Goal: Information Seeking & Learning: Learn about a topic

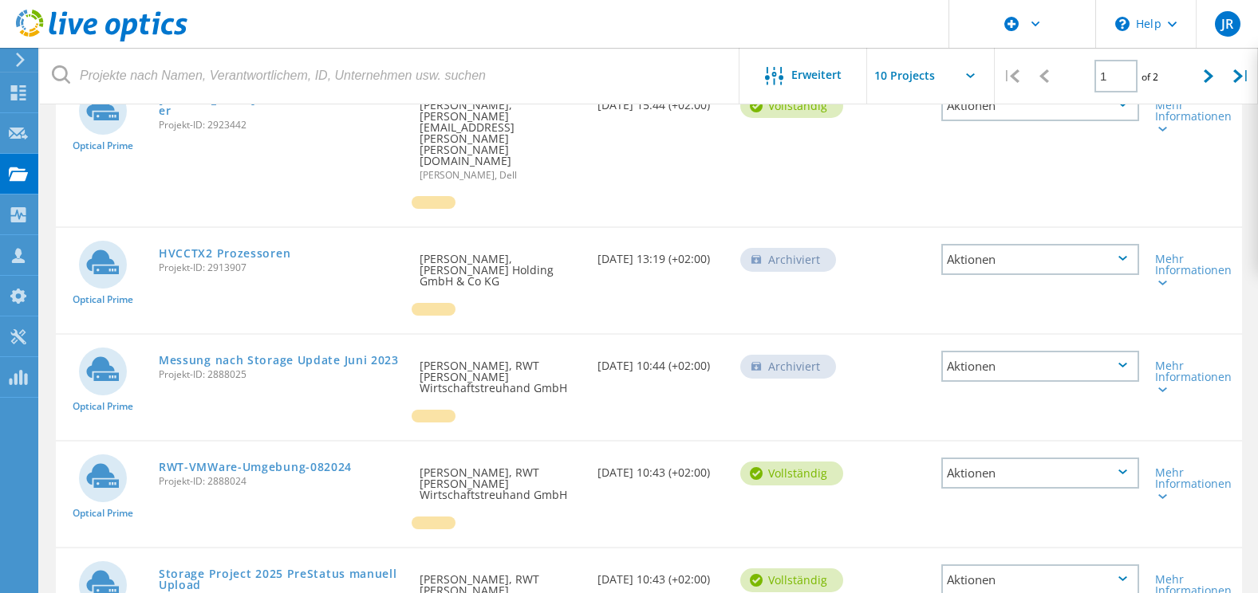
scroll to position [833, 0]
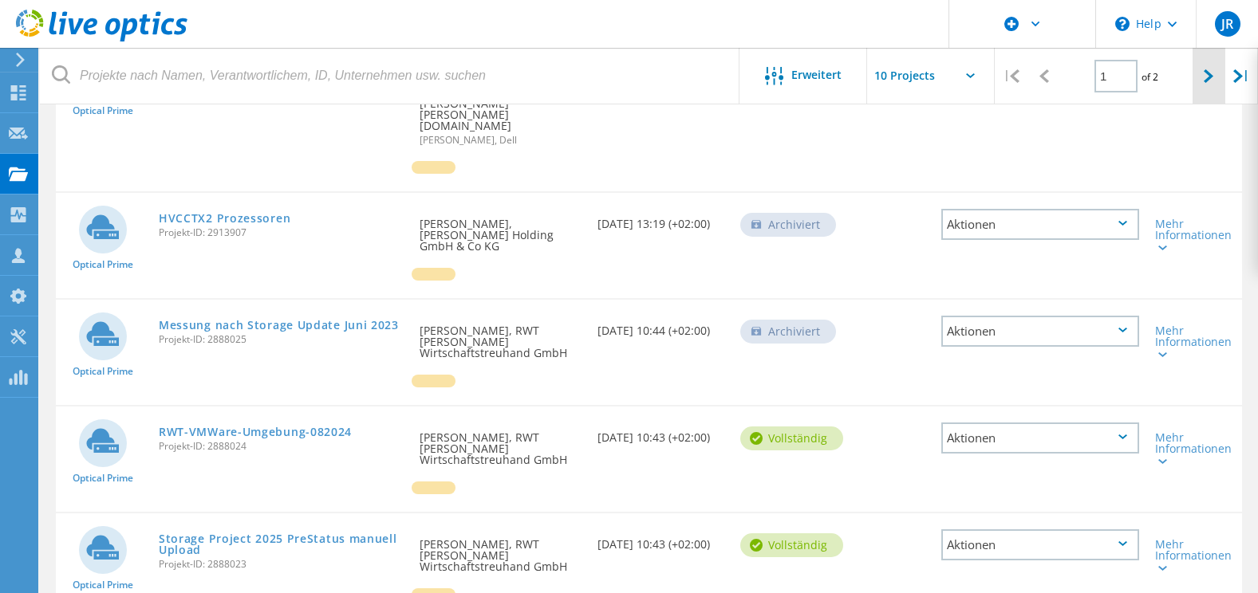
click at [1208, 81] on icon at bounding box center [1209, 76] width 10 height 14
type input "2"
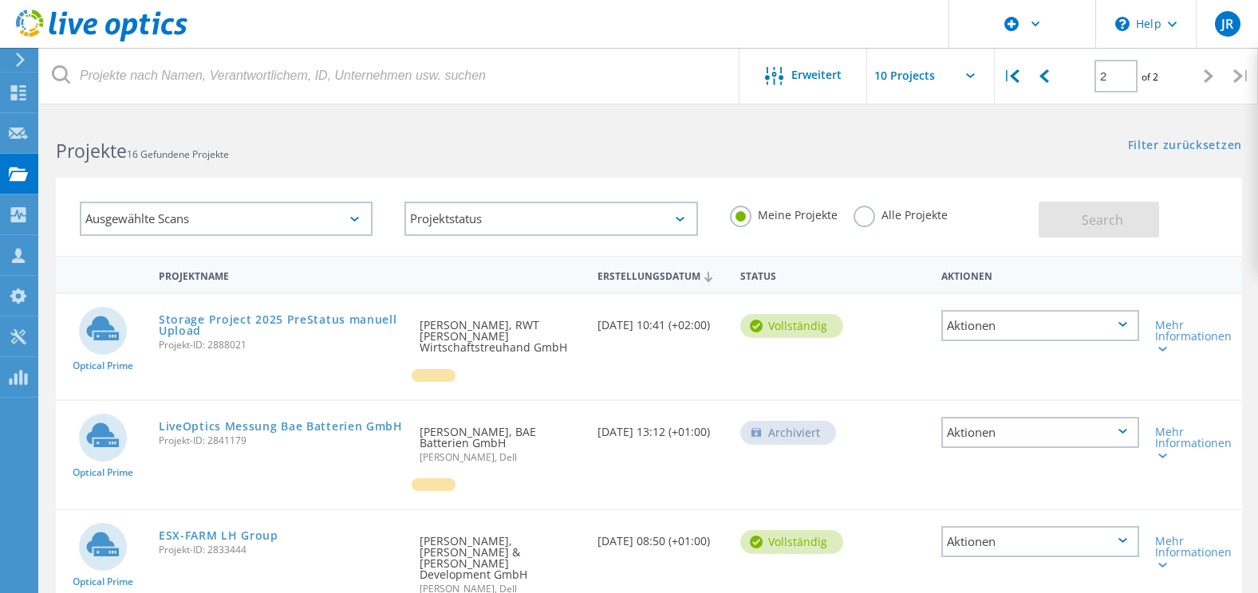
scroll to position [80, 0]
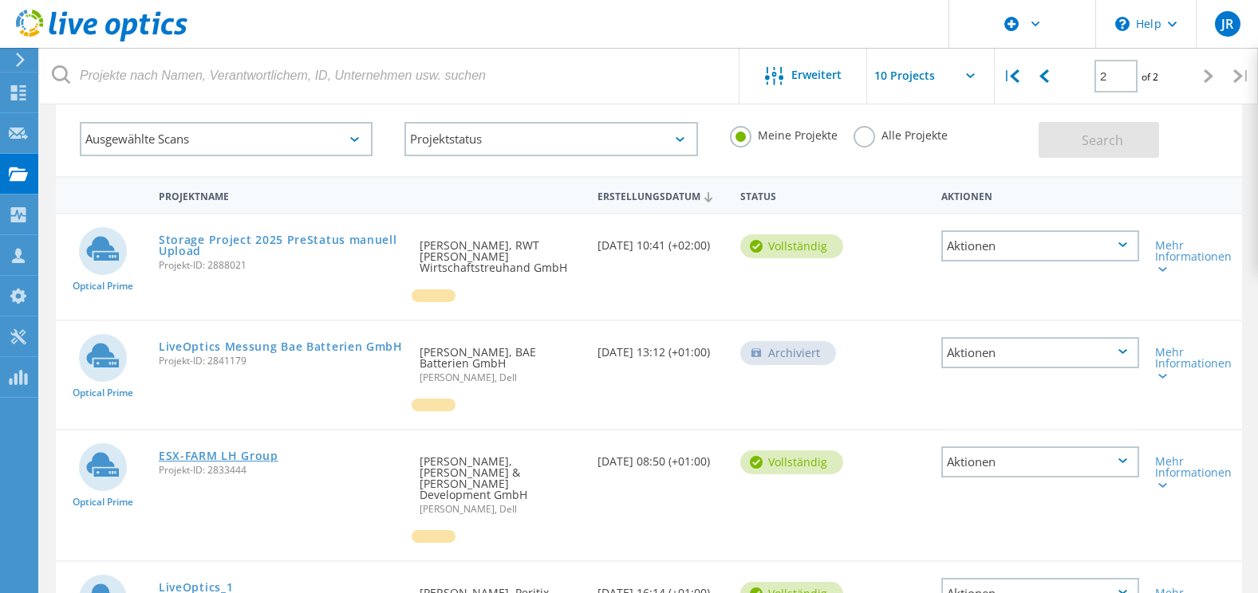
click at [222, 457] on link "ESX-FARM LH Group" at bounding box center [219, 456] width 120 height 11
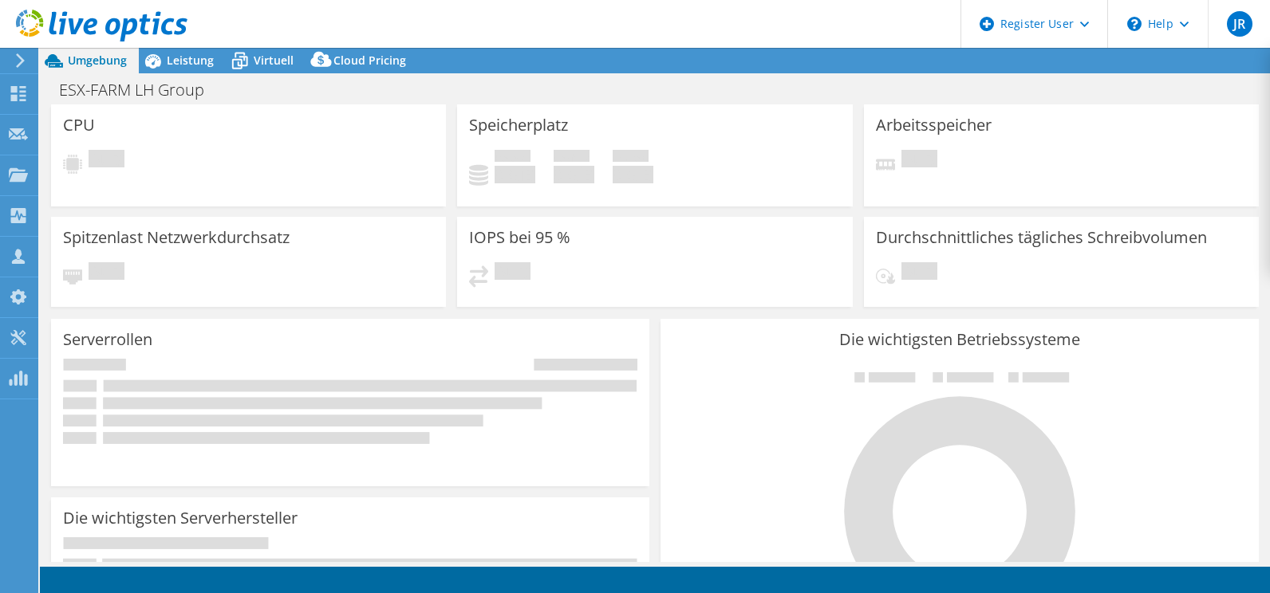
select select "USD"
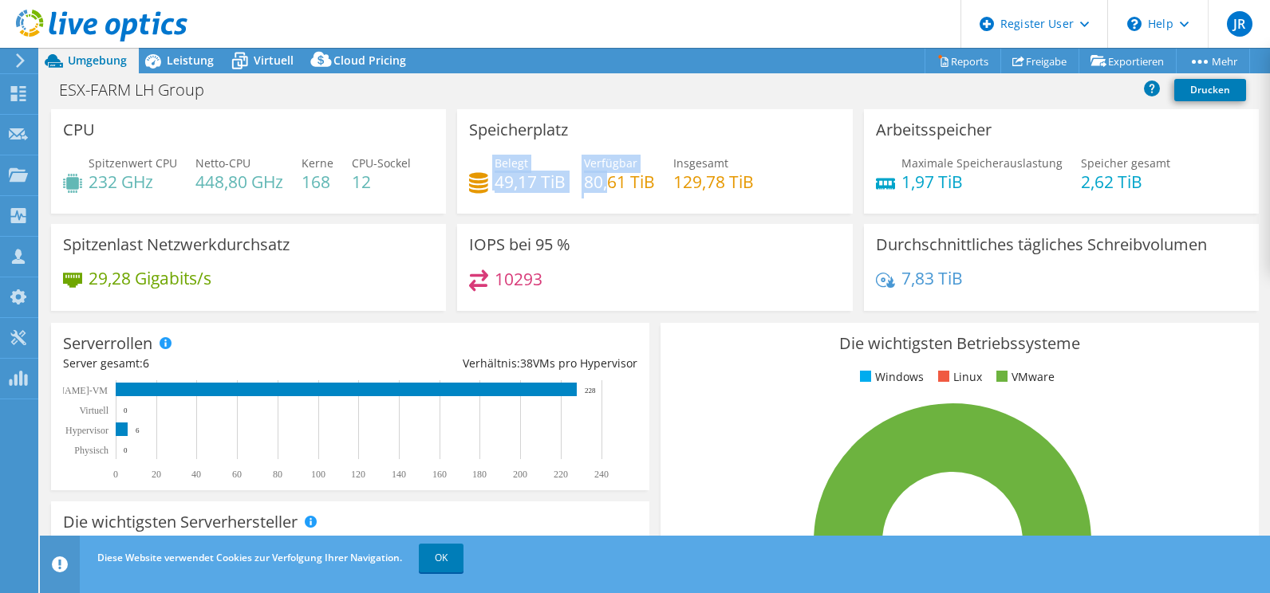
drag, startPoint x: 487, startPoint y: 181, endPoint x: 604, endPoint y: 178, distance: 116.5
click at [604, 178] on div "Belegt 49,17 TiB Verfügbar 80,61 TiB Insgesamt 129,78 TiB" at bounding box center [654, 181] width 371 height 52
drag, startPoint x: 604, startPoint y: 178, endPoint x: 570, endPoint y: 186, distance: 35.2
click at [570, 186] on div "Belegt 49,17 TiB Verfügbar 80,61 TiB Insgesamt 129,78 TiB" at bounding box center [654, 181] width 371 height 52
drag, startPoint x: 492, startPoint y: 177, endPoint x: 572, endPoint y: 184, distance: 80.1
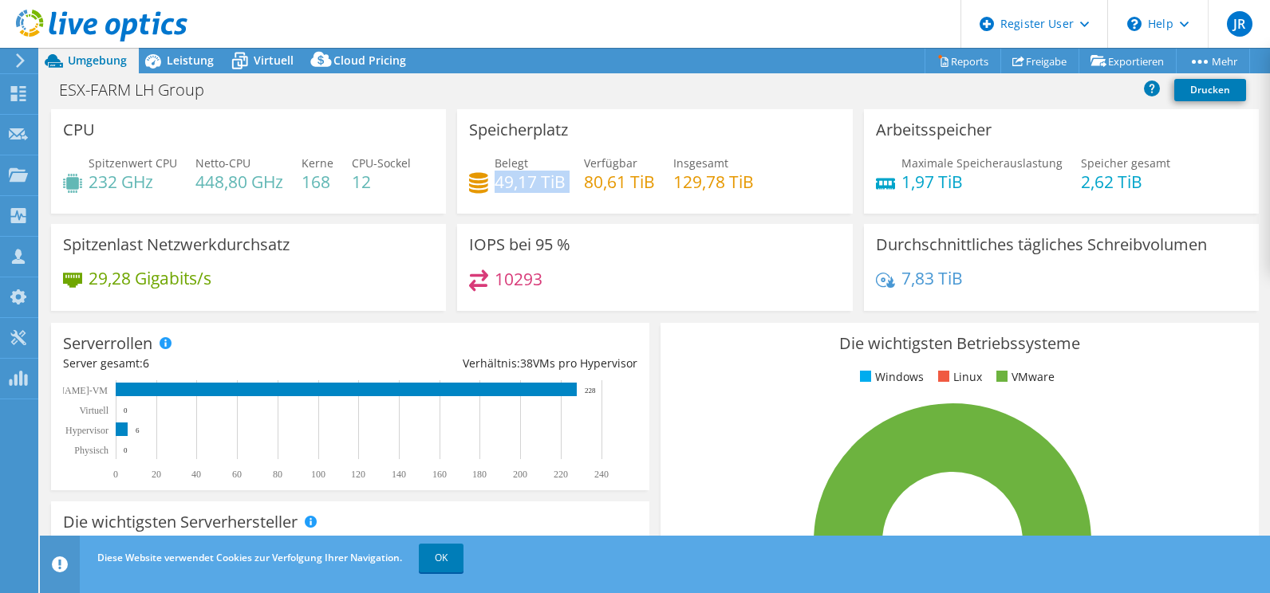
click at [572, 184] on div "Belegt 49,17 TiB Verfügbar 80,61 TiB Insgesamt 129,78 TiB" at bounding box center [654, 181] width 371 height 52
click at [495, 179] on h4 "49,17 TiB" at bounding box center [530, 182] width 71 height 18
drag, startPoint x: 489, startPoint y: 175, endPoint x: 555, endPoint y: 186, distance: 67.1
click at [555, 186] on div "Belegt 49,17 TiB" at bounding box center [517, 173] width 97 height 36
click at [562, 183] on div "Belegt 49,17 TiB Verfügbar 80,61 TiB Insgesamt 129,78 TiB" at bounding box center [654, 181] width 371 height 52
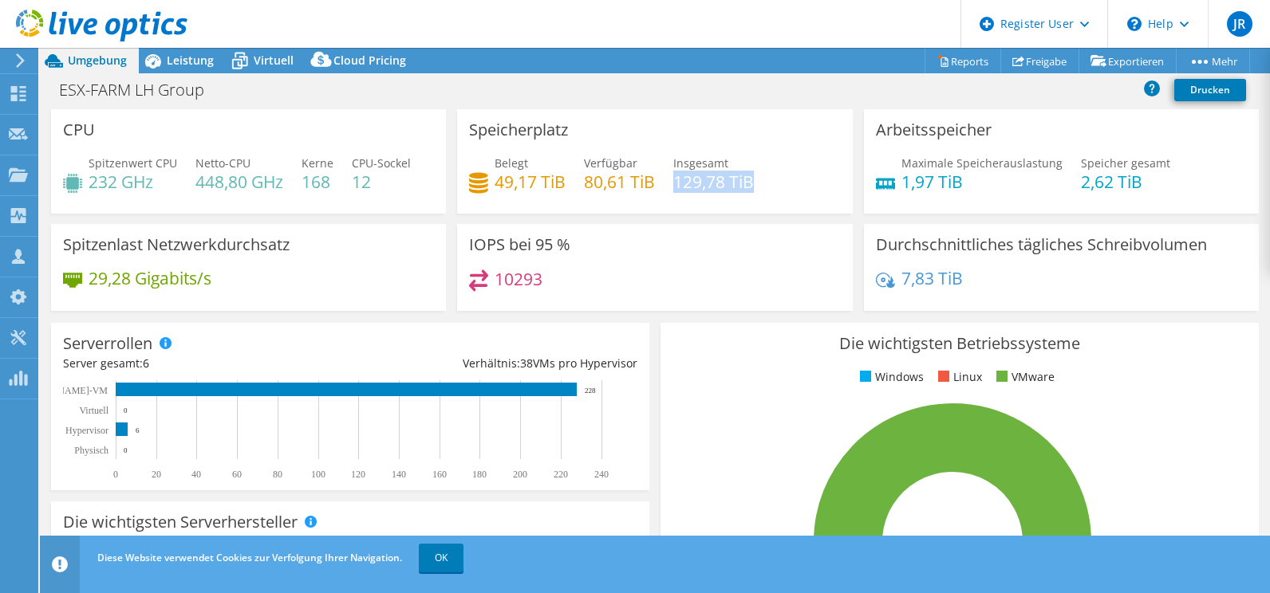
drag, startPoint x: 672, startPoint y: 177, endPoint x: 744, endPoint y: 194, distance: 73.7
click at [744, 194] on div "Belegt 49,17 TiB Verfügbar 80,61 TiB Insgesamt 129,78 TiB" at bounding box center [654, 181] width 371 height 52
click at [191, 63] on span "Leistung" at bounding box center [190, 60] width 47 height 15
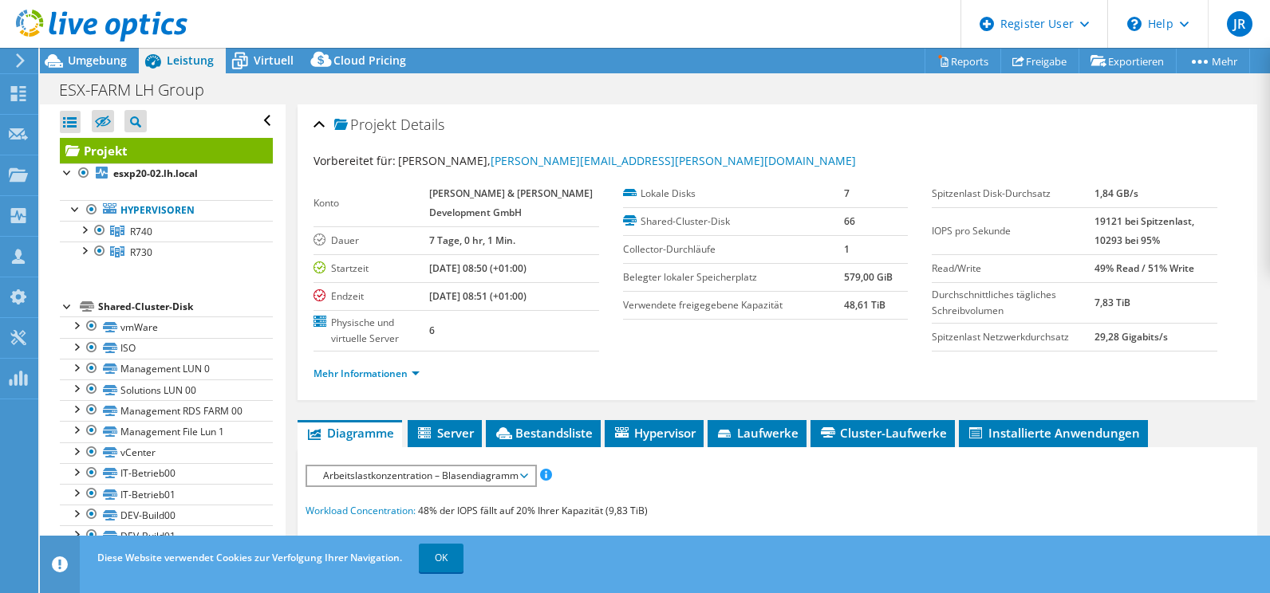
drag, startPoint x: 1082, startPoint y: 220, endPoint x: 1188, endPoint y: 220, distance: 106.9
click at [1188, 220] on tr "IOPS pro Sekunde 19121 bei Spitzenlast, 10293 bei 95%" at bounding box center [1074, 230] width 285 height 47
click at [106, 61] on span "Umgebung" at bounding box center [97, 60] width 59 height 15
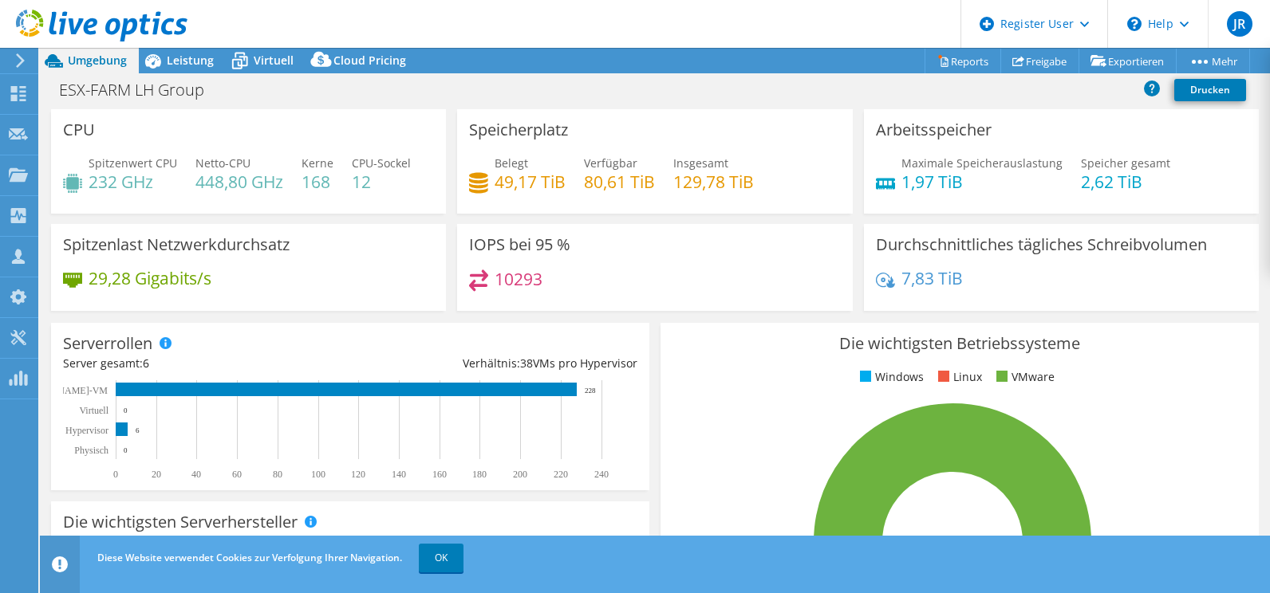
click at [552, 122] on h3 "Speicherplatz" at bounding box center [518, 130] width 99 height 18
click at [184, 54] on span "Leistung" at bounding box center [190, 60] width 47 height 15
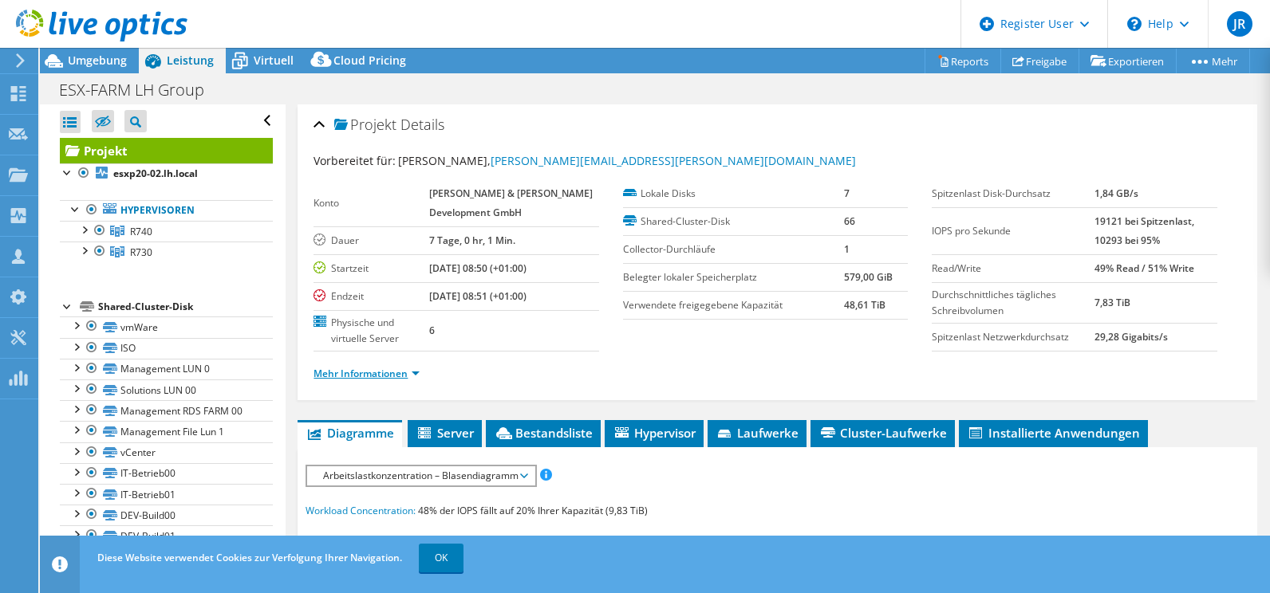
click at [364, 373] on link "Mehr Informationen" at bounding box center [366, 374] width 106 height 14
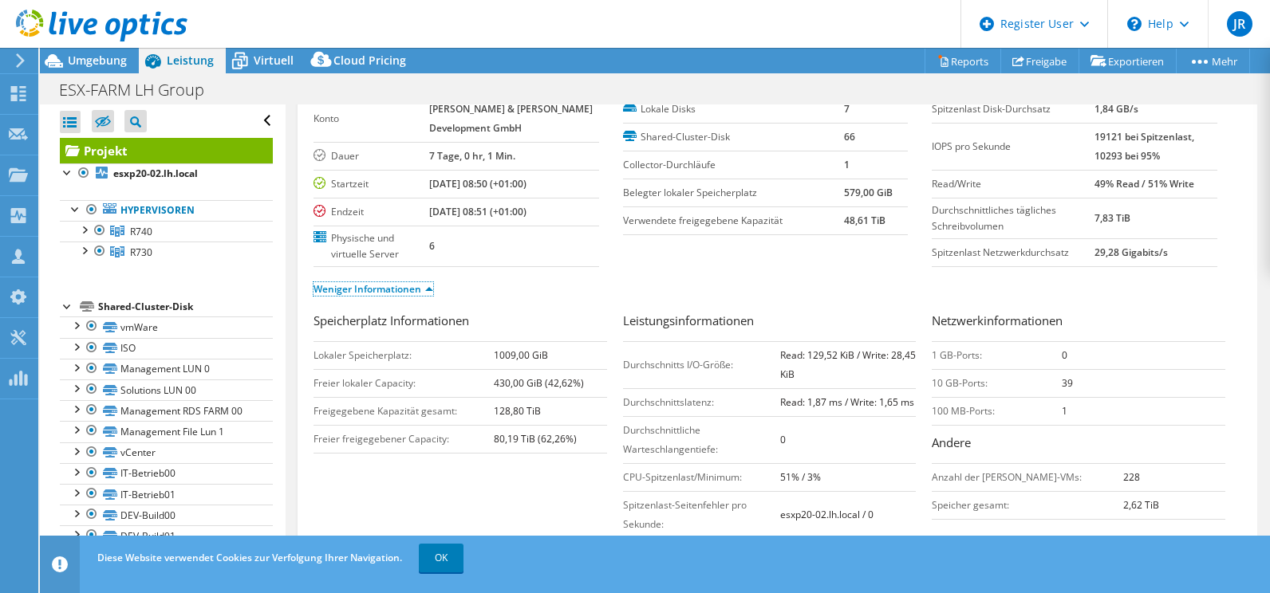
scroll to position [160, 0]
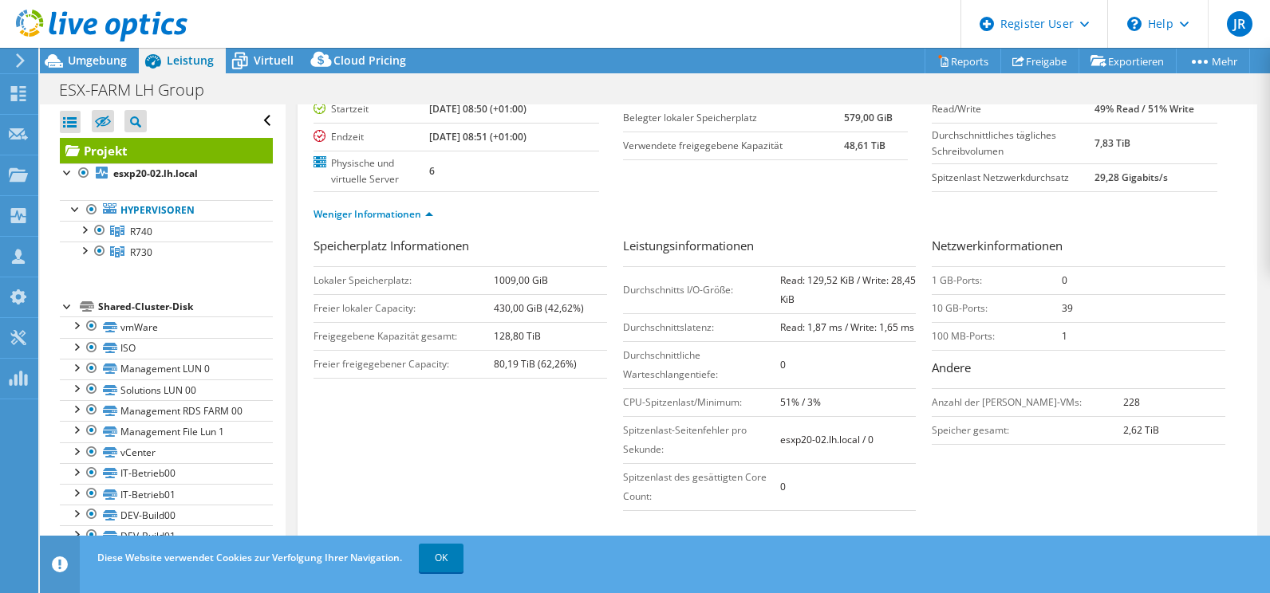
click at [488, 466] on div "Speicherplatz Informationen Lokaler Speicherplatz: 1009,00 GiB Freier lokaler C…" at bounding box center [777, 378] width 928 height 282
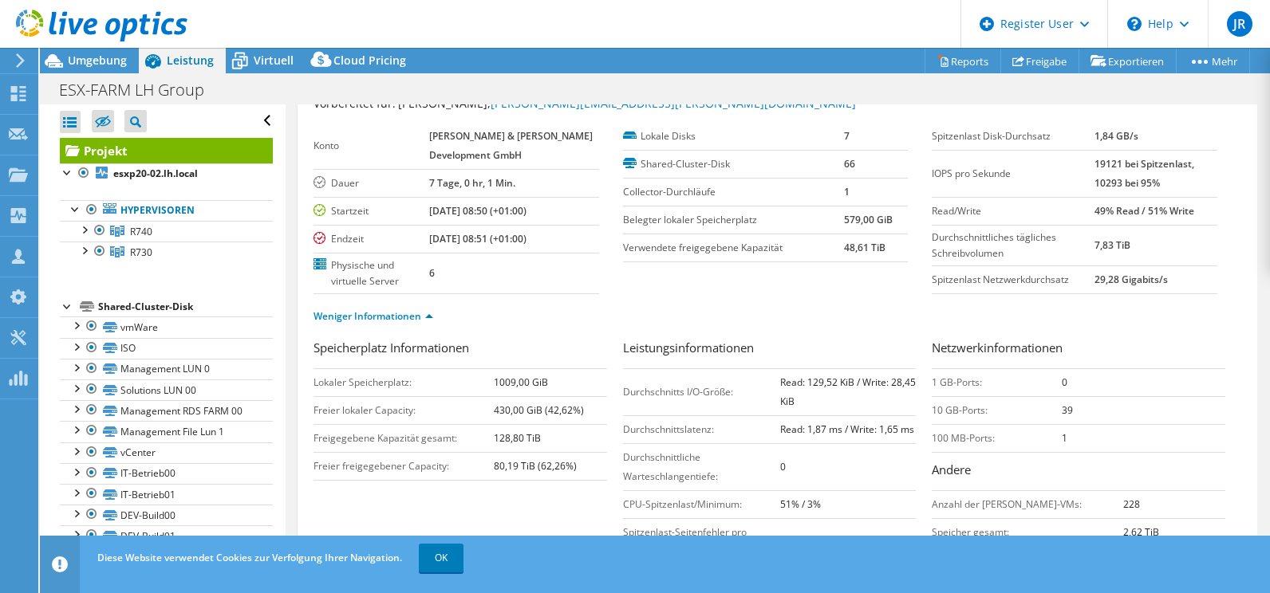
scroll to position [0, 0]
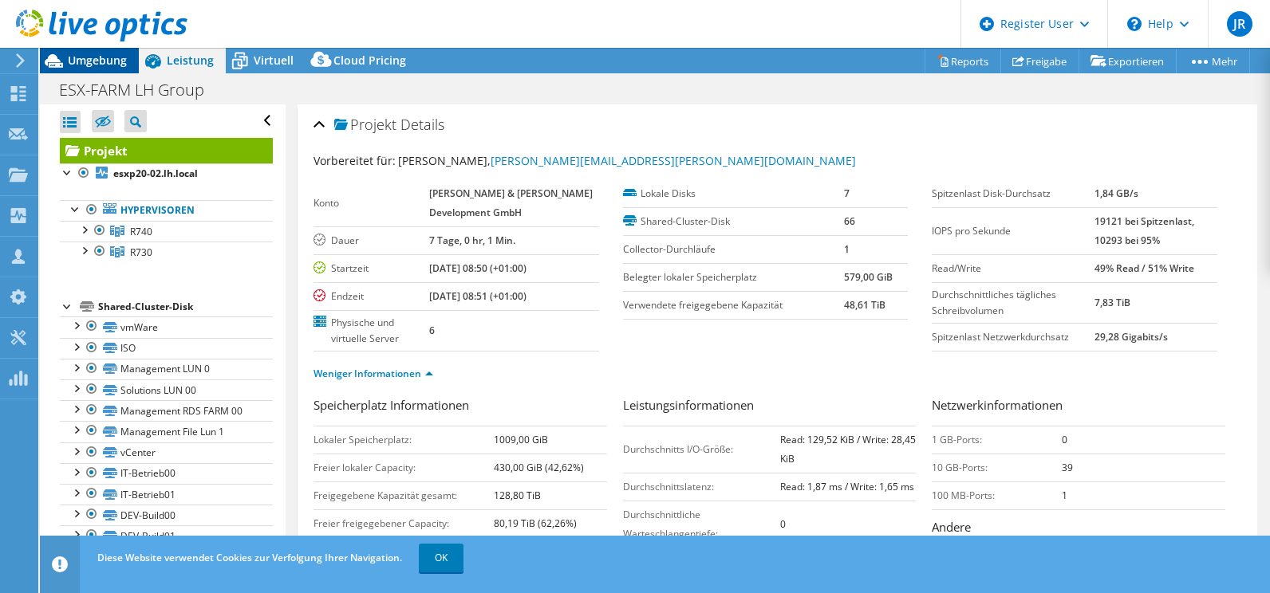
click at [114, 54] on span "Umgebung" at bounding box center [97, 60] width 59 height 15
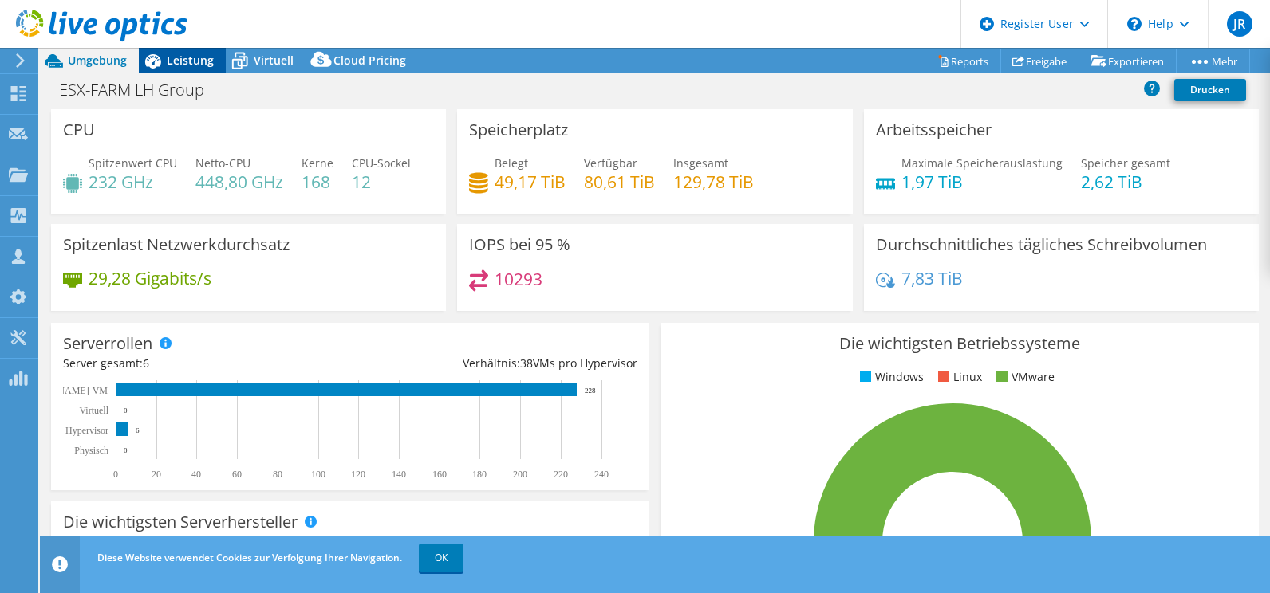
click at [186, 57] on span "Leistung" at bounding box center [190, 60] width 47 height 15
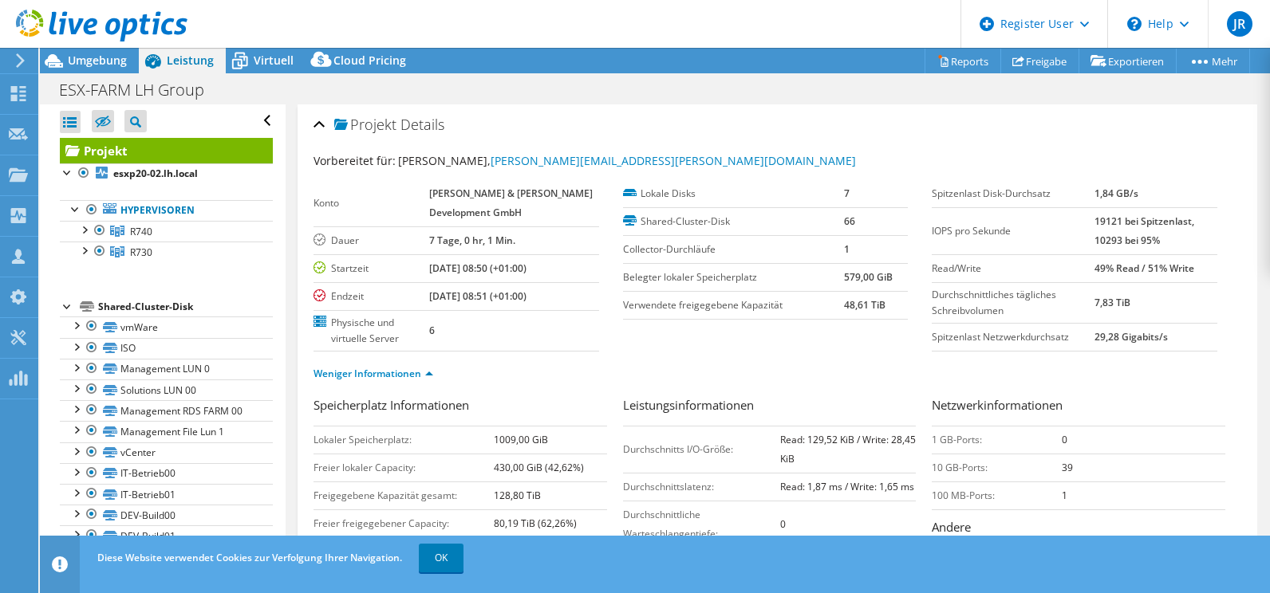
click at [319, 126] on div "Projekt Details" at bounding box center [777, 125] width 928 height 34
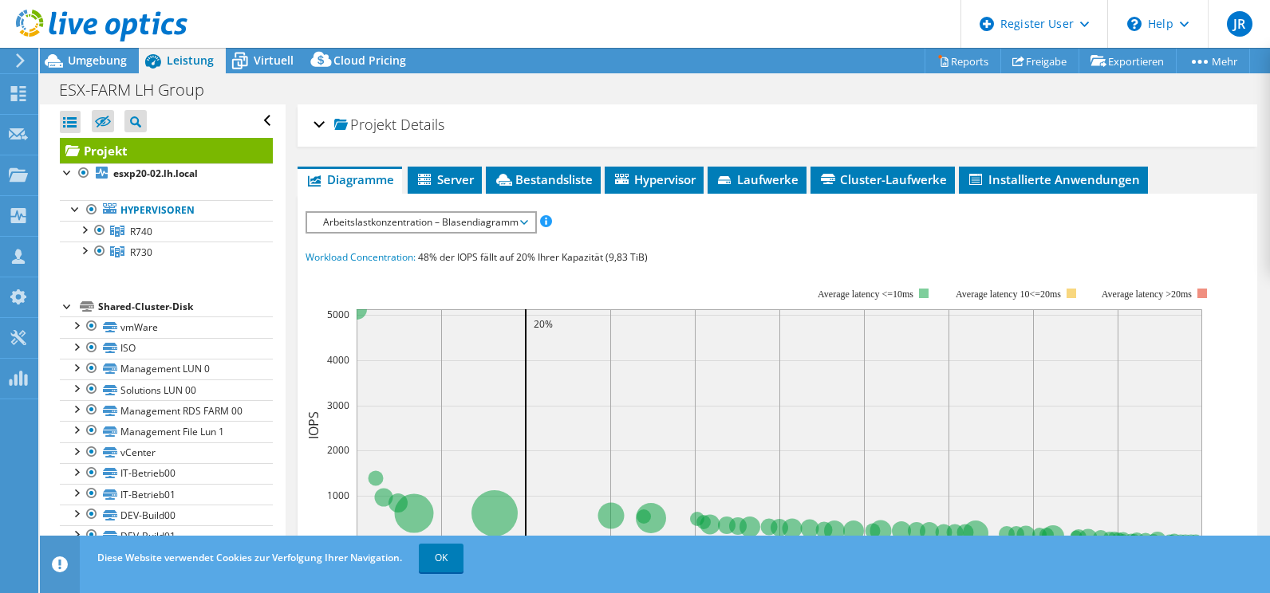
click at [502, 226] on span "Arbeitslastkonzentration – Blasendiagramm" at bounding box center [420, 222] width 211 height 19
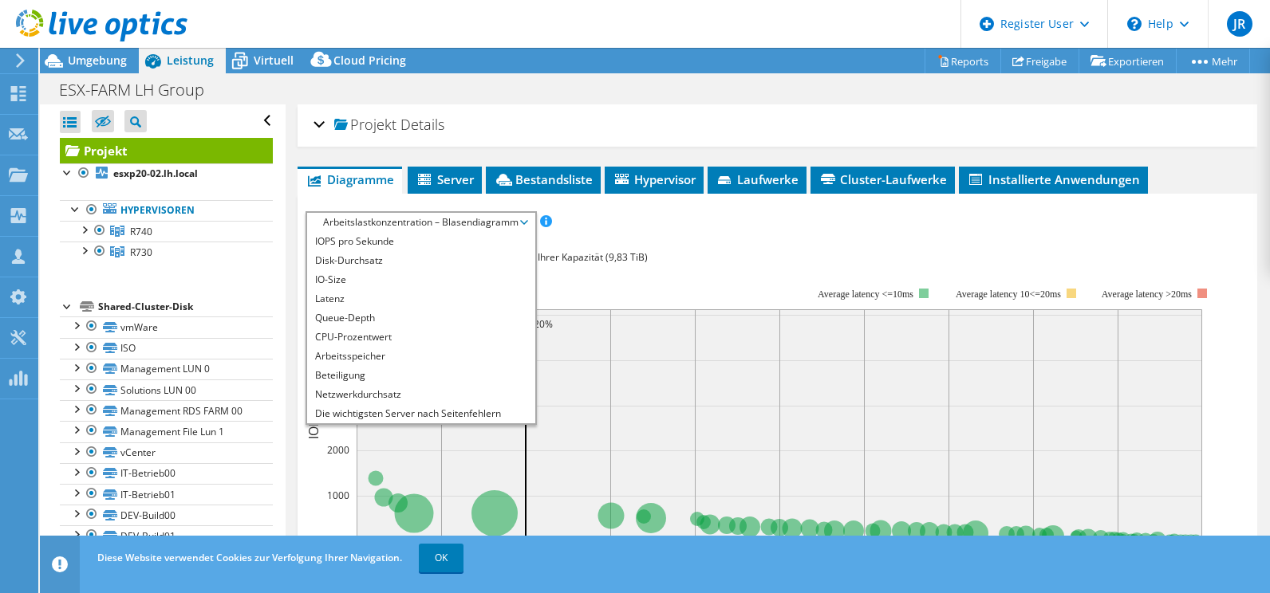
click at [688, 235] on div "IOPS pro Sekunde Disk-Durchsatz IO-Size Latenz Queue-Depth CPU-Prozentwert Arbe…" at bounding box center [777, 506] width 944 height 590
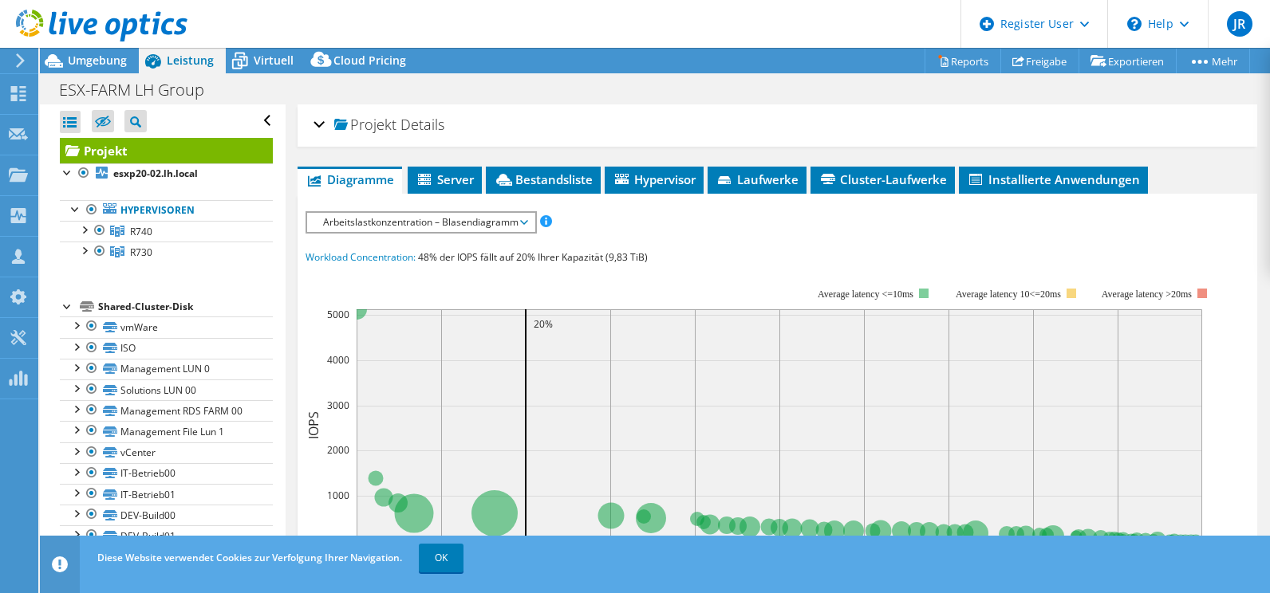
click at [429, 226] on span "Arbeitslastkonzentration – Blasendiagramm" at bounding box center [420, 222] width 211 height 19
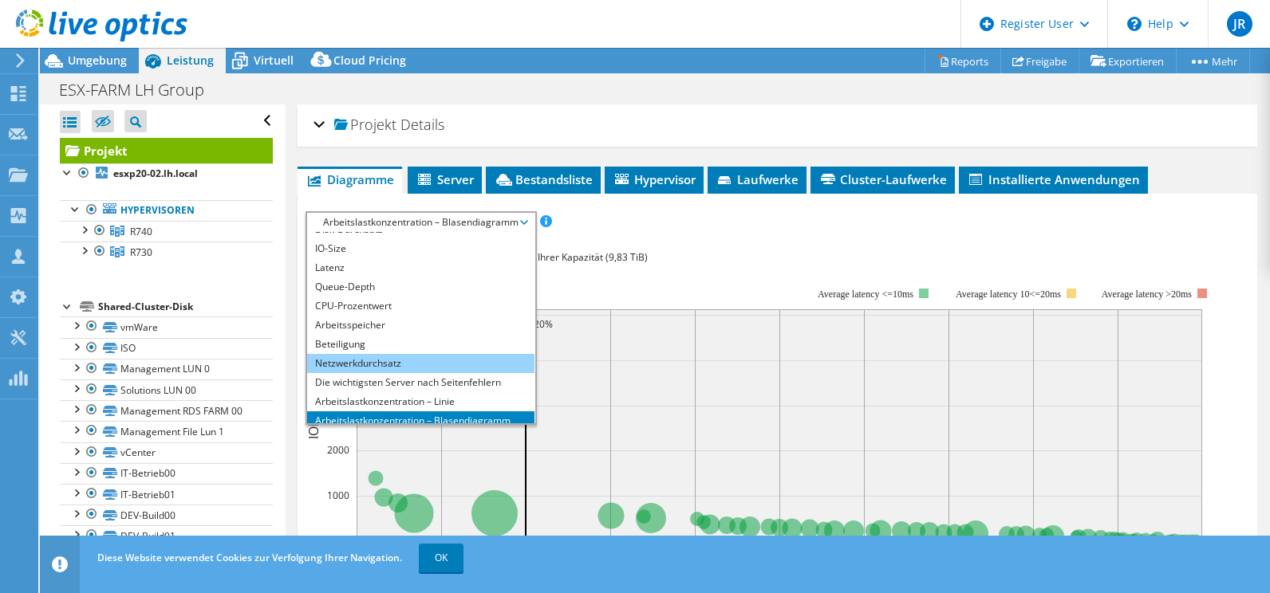
scroll to position [57, 0]
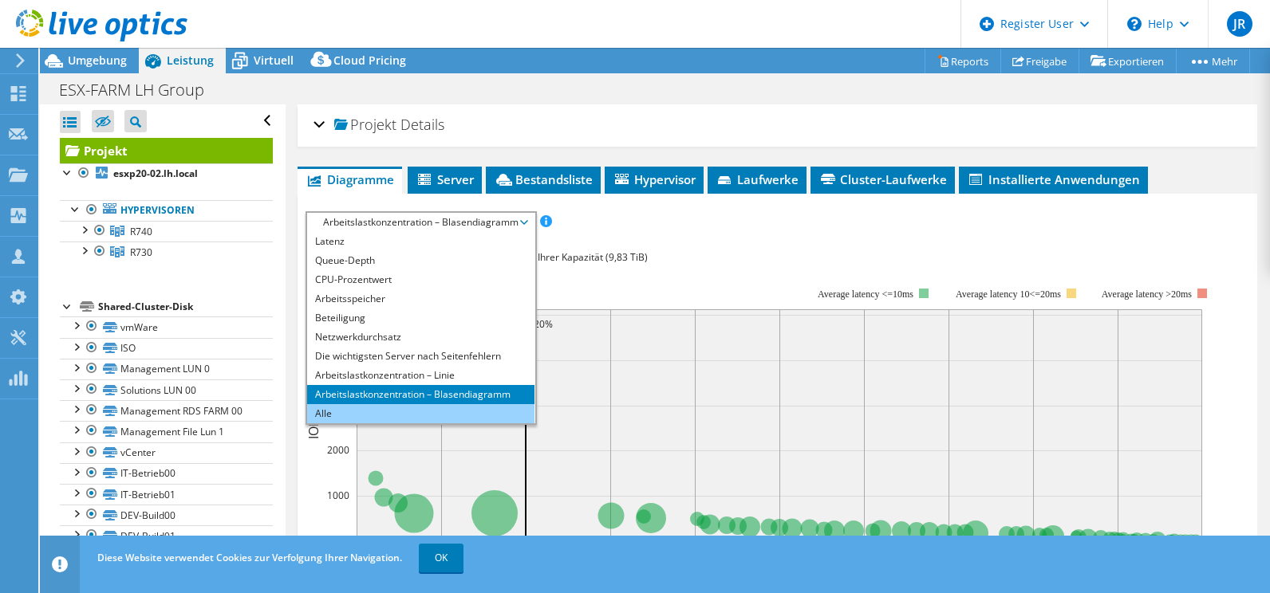
click at [317, 411] on li "Alle" at bounding box center [420, 413] width 227 height 19
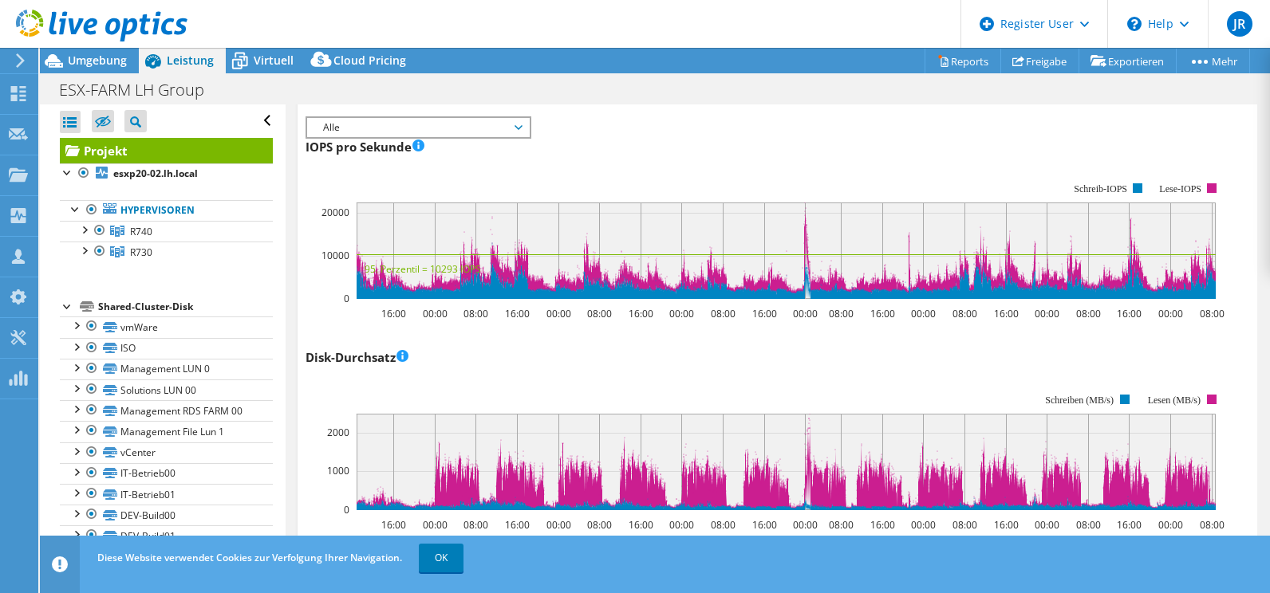
scroll to position [0, 0]
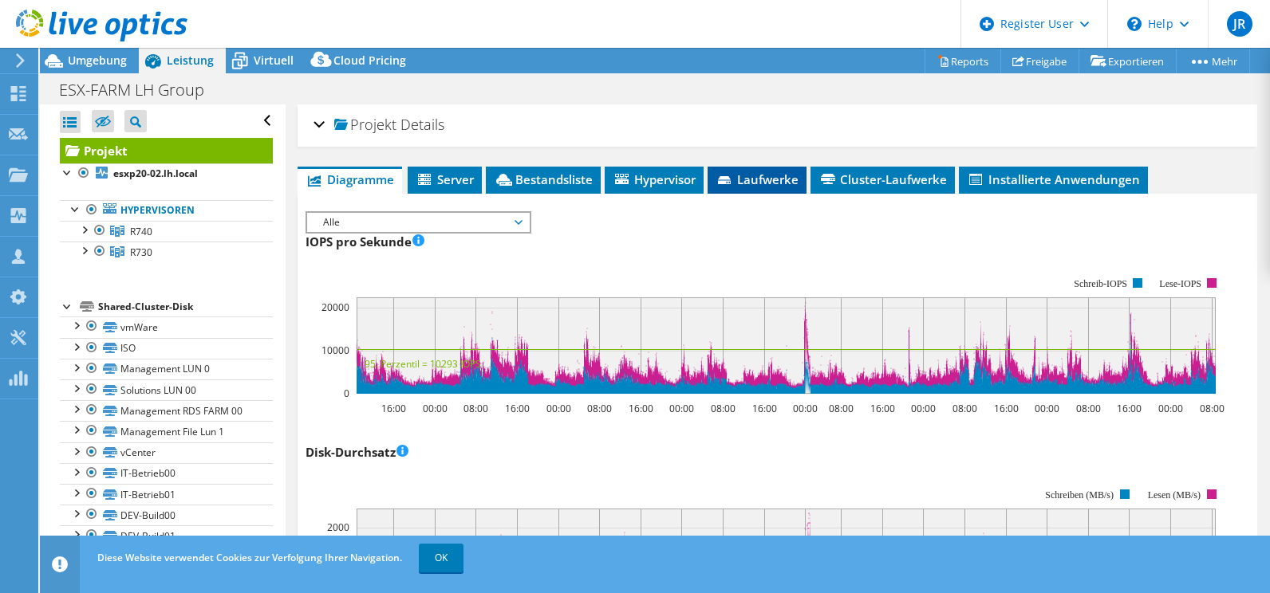
click at [743, 178] on span "Laufwerke" at bounding box center [756, 179] width 83 height 16
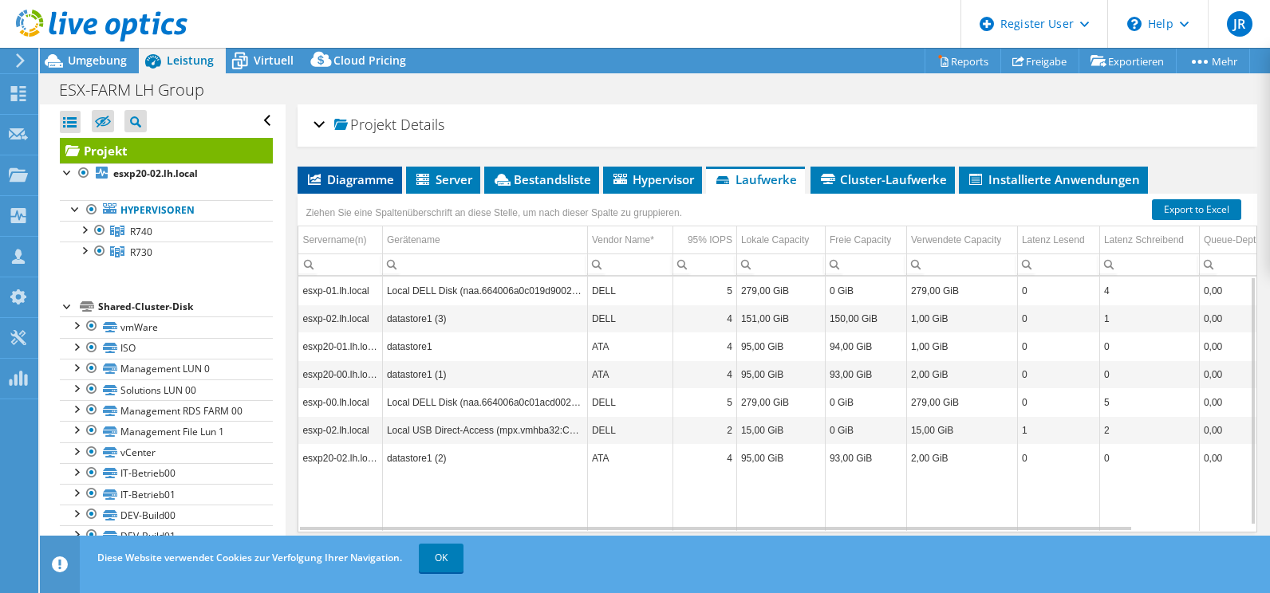
click at [345, 178] on span "Diagramme" at bounding box center [349, 179] width 89 height 16
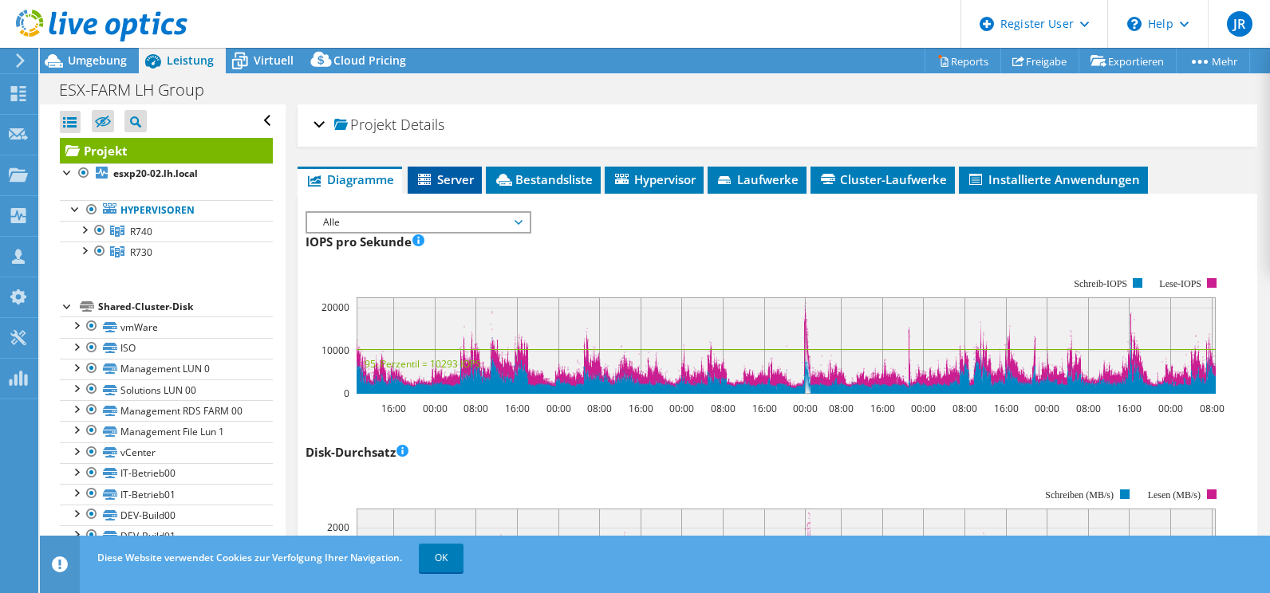
click at [437, 175] on span "Server" at bounding box center [445, 179] width 58 height 16
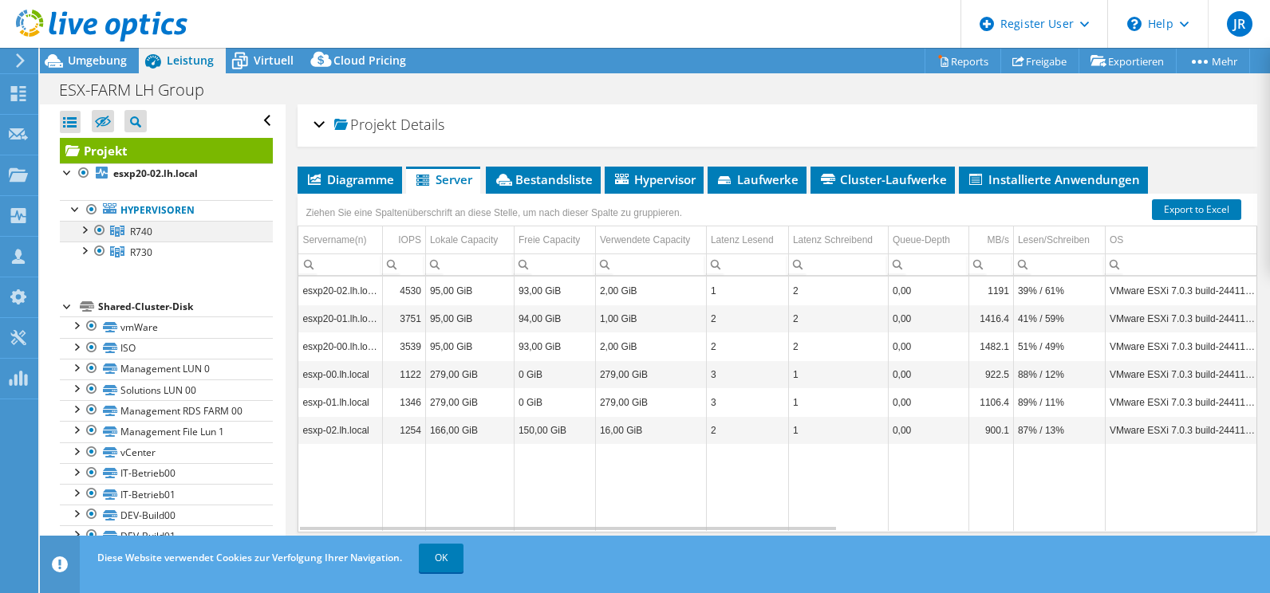
click at [83, 231] on div at bounding box center [84, 229] width 16 height 16
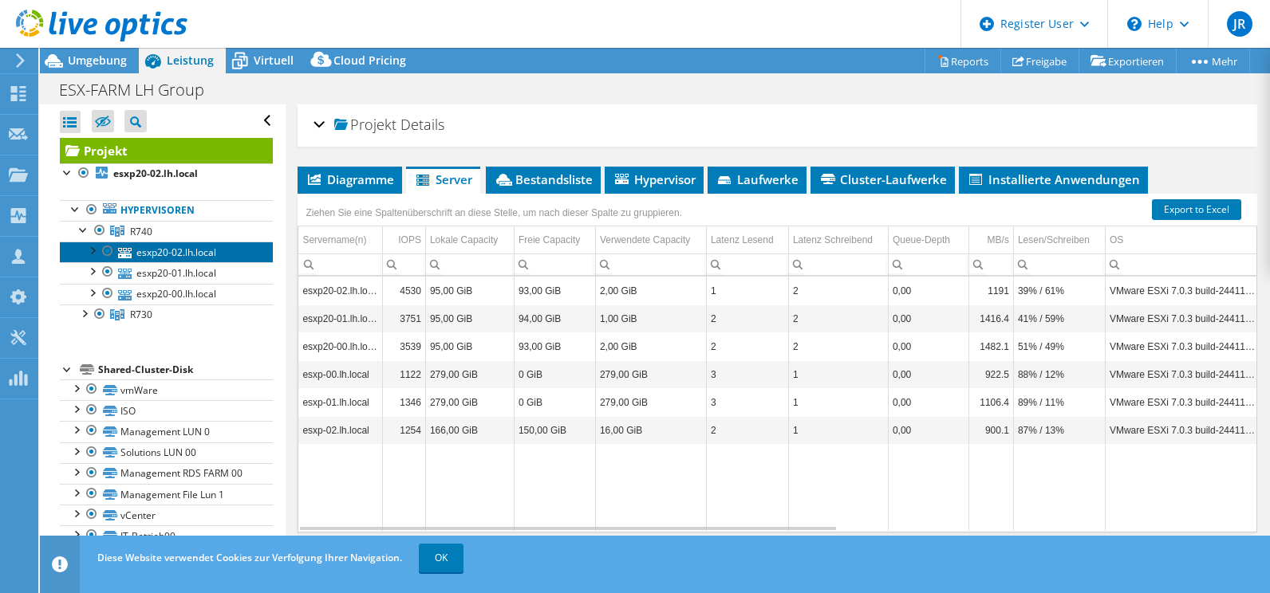
click at [175, 254] on link "esxp20-02.lh.local" at bounding box center [166, 252] width 213 height 21
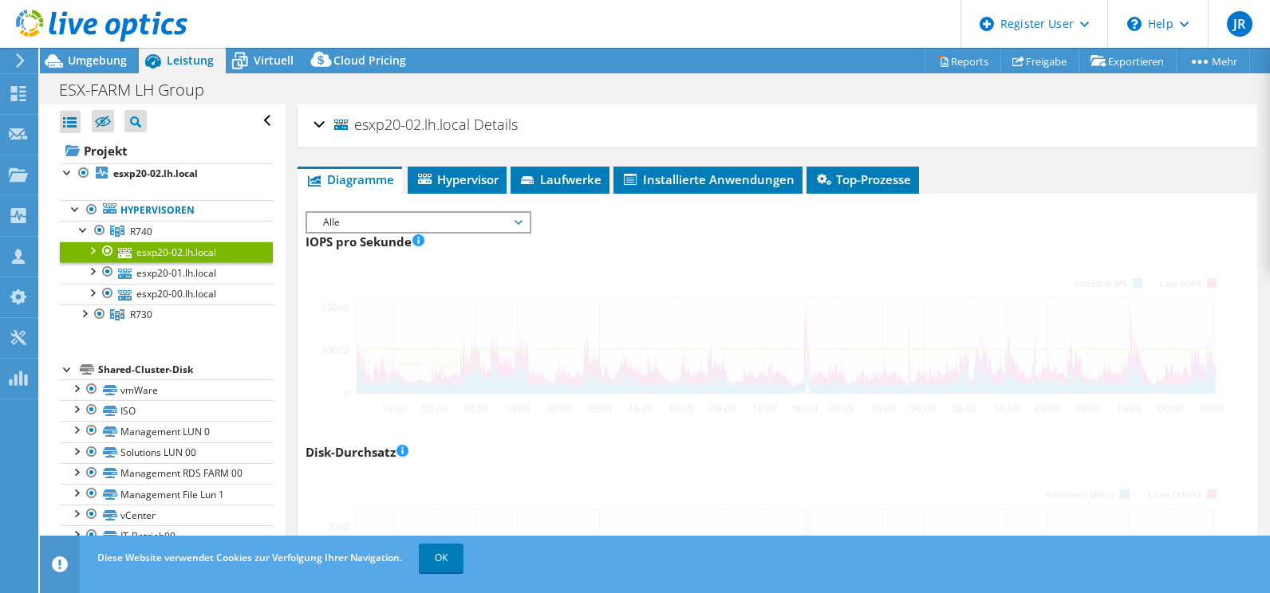
click at [84, 312] on div at bounding box center [84, 313] width 16 height 16
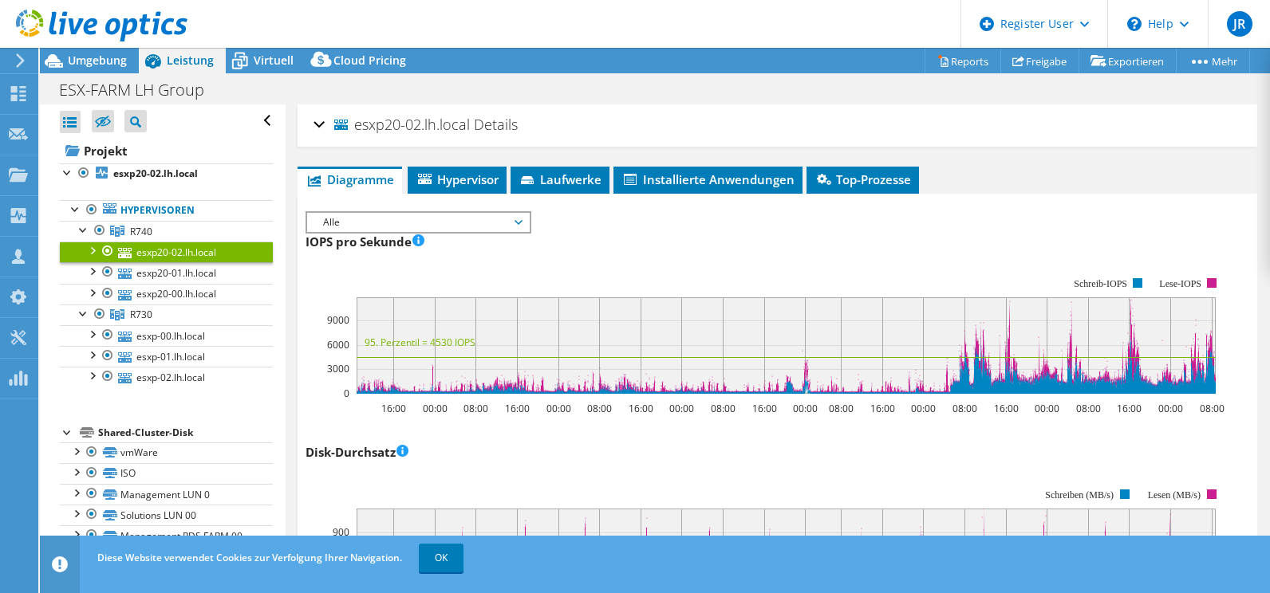
select select "USD"
click at [93, 250] on div at bounding box center [92, 250] width 16 height 16
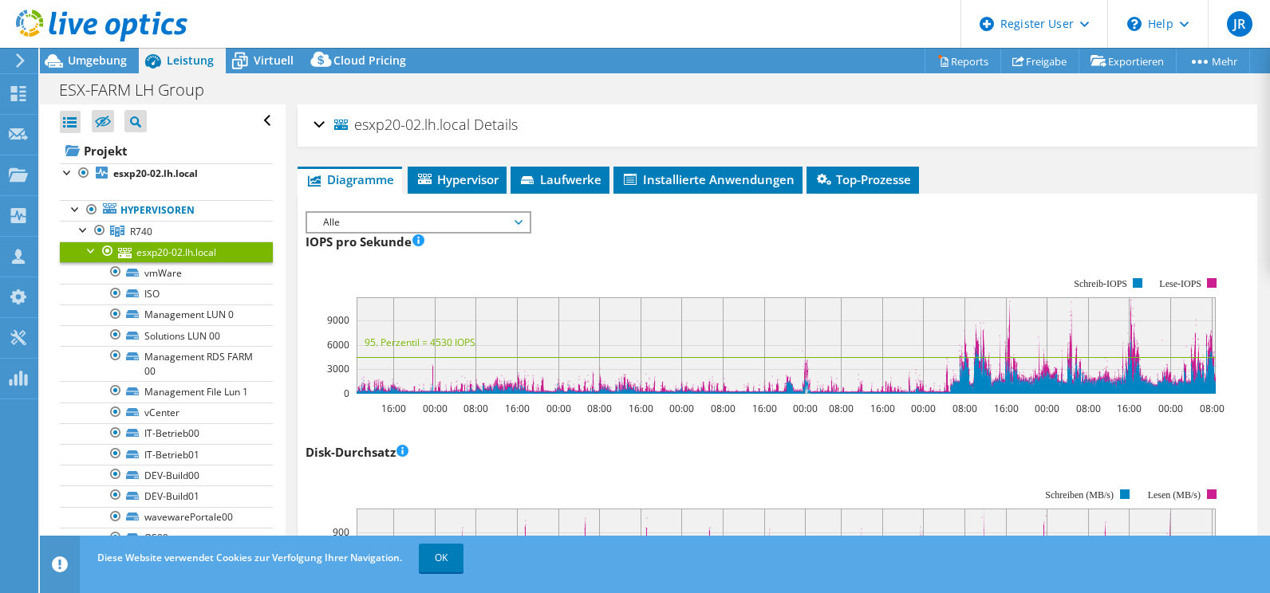
click at [85, 250] on div at bounding box center [92, 250] width 16 height 16
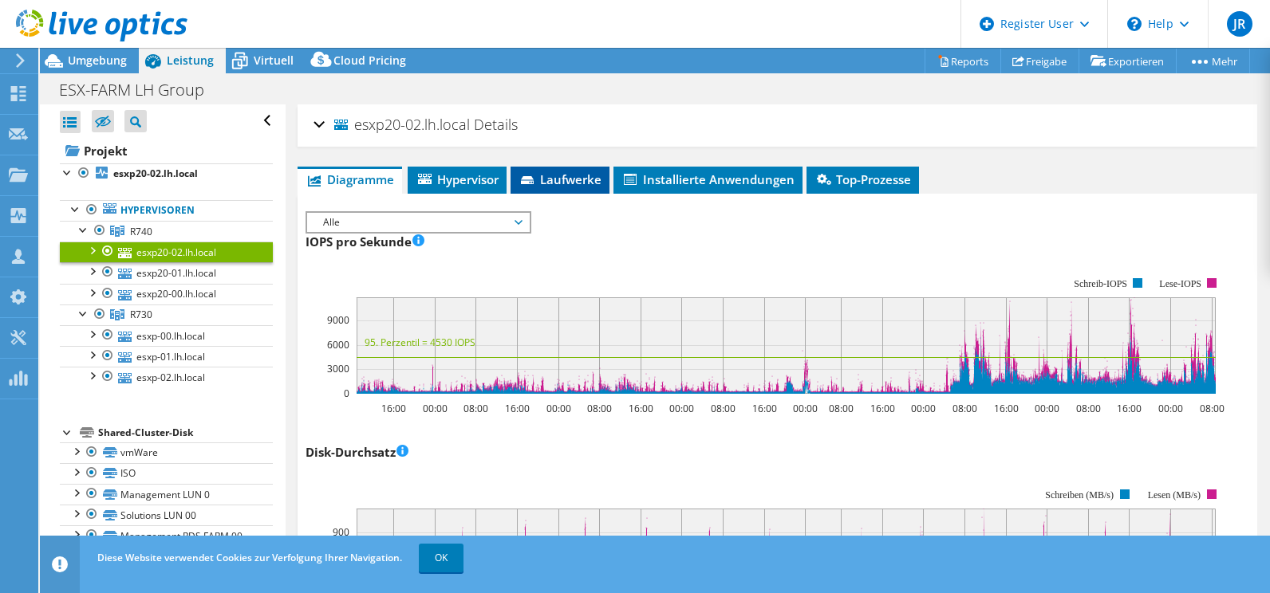
click at [555, 178] on span "Laufwerke" at bounding box center [559, 179] width 83 height 16
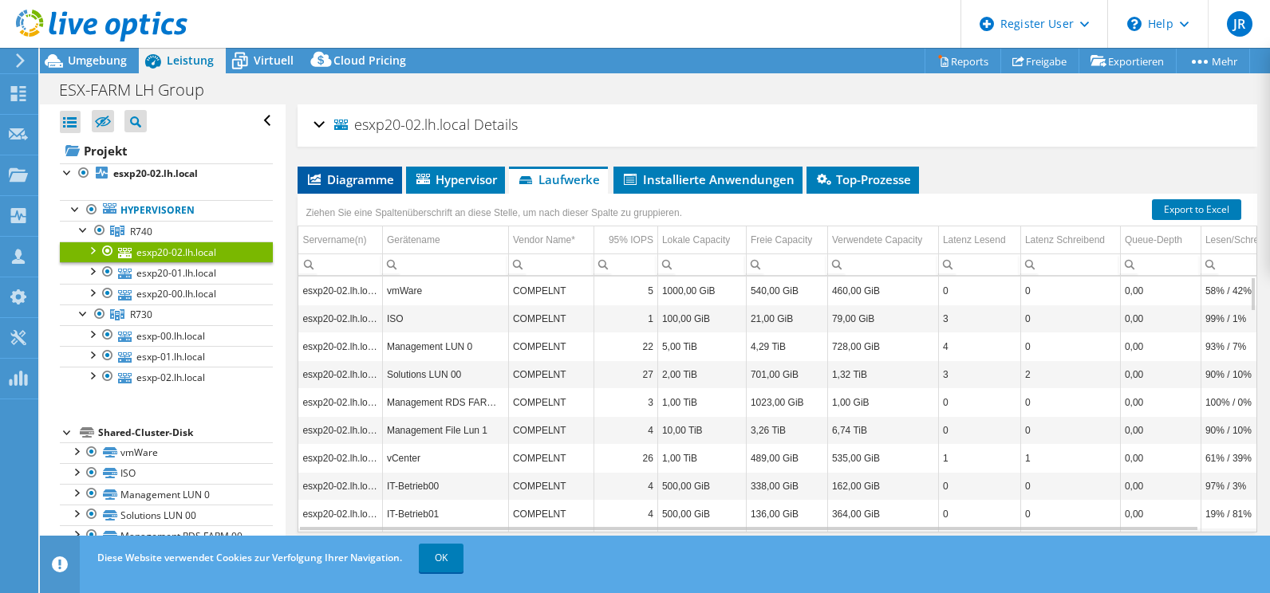
click at [321, 170] on li "Diagramme" at bounding box center [350, 180] width 104 height 27
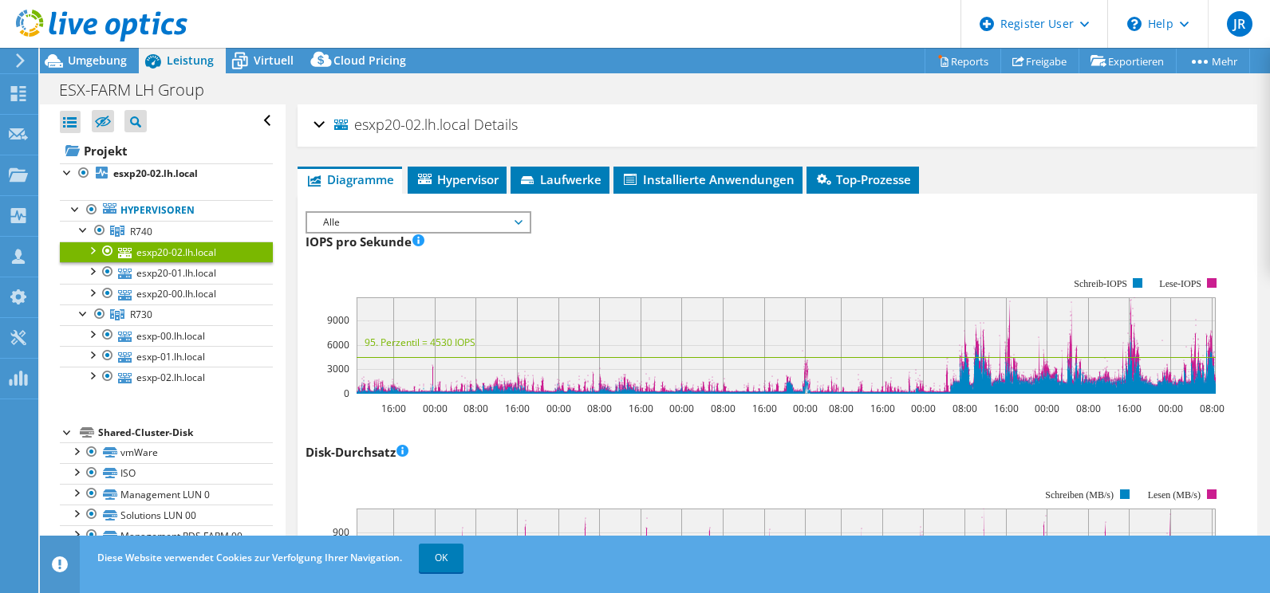
click at [319, 121] on div "esxp20-02.lh.local Details" at bounding box center [777, 125] width 928 height 34
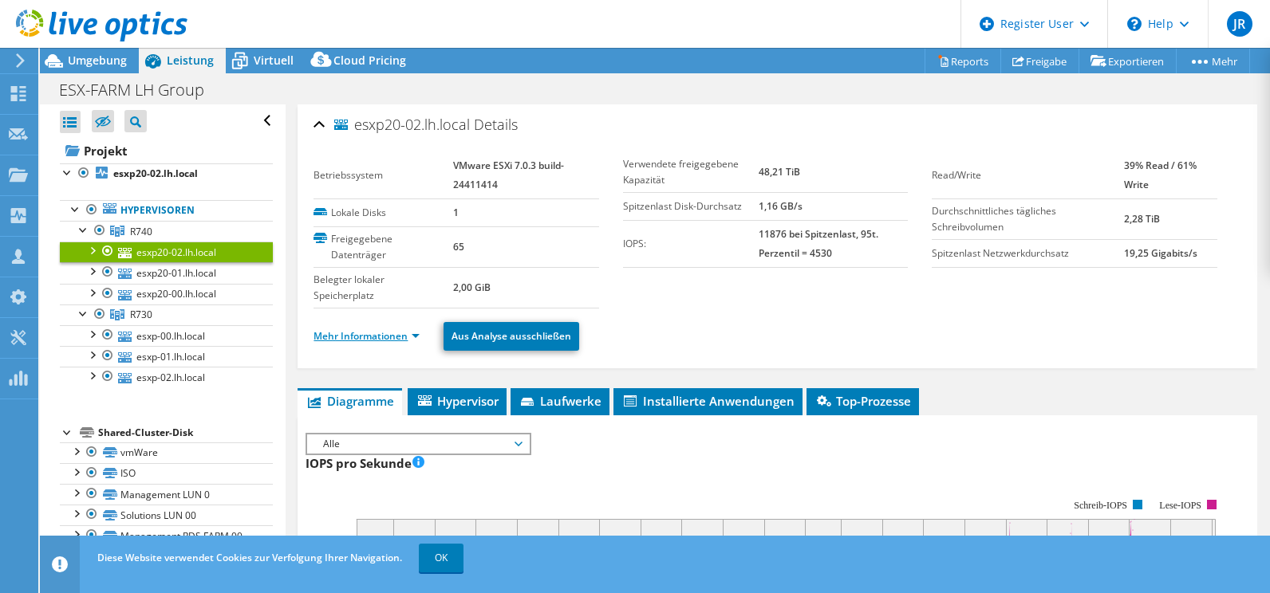
click at [357, 341] on link "Mehr Informationen" at bounding box center [366, 336] width 106 height 14
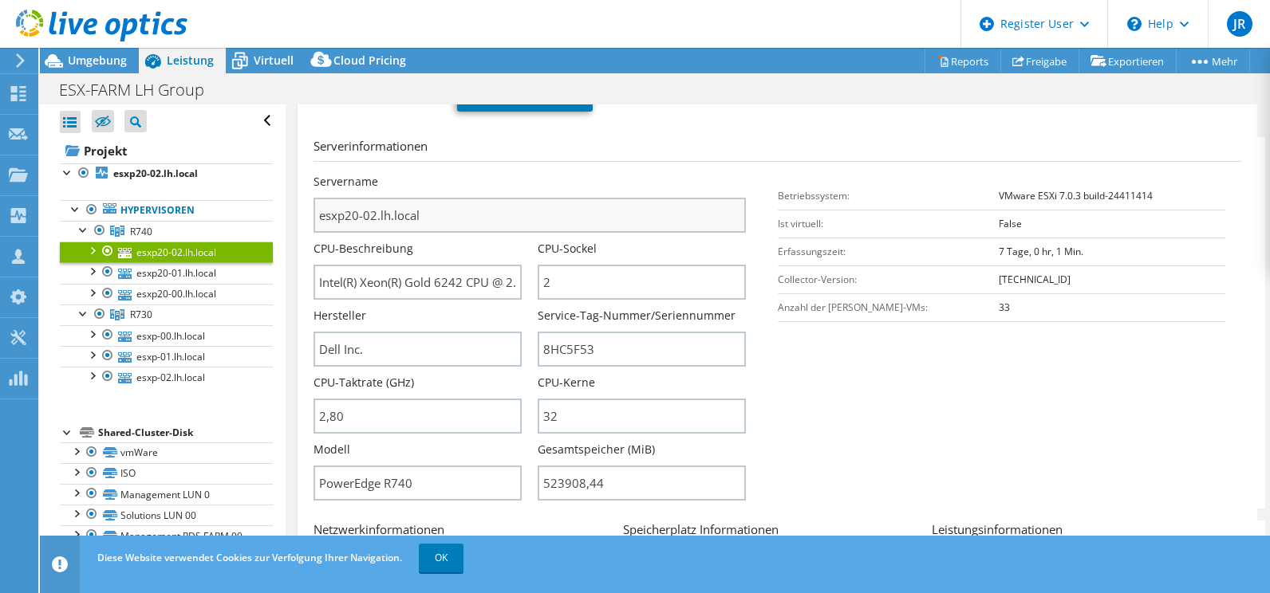
scroll to position [0, 0]
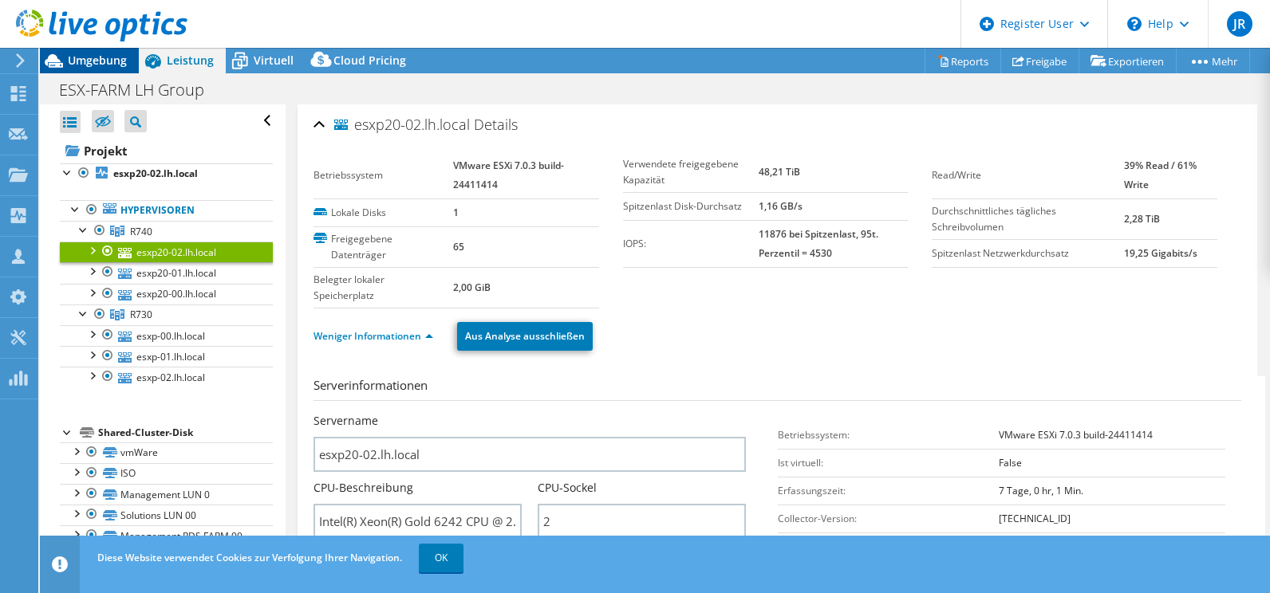
click at [81, 65] on span "Umgebung" at bounding box center [97, 60] width 59 height 15
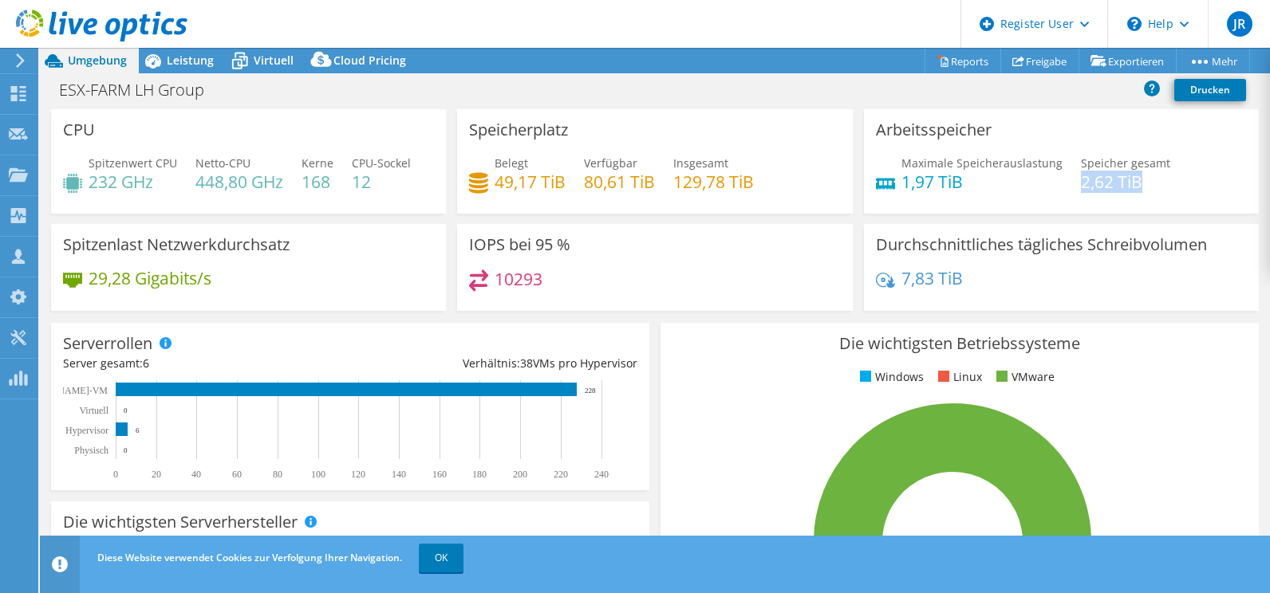
drag, startPoint x: 1069, startPoint y: 185, endPoint x: 1147, endPoint y: 185, distance: 78.2
click at [1147, 185] on h4 "2,62 TiB" at bounding box center [1125, 182] width 89 height 18
click at [142, 271] on h4 "29,28 Gigabits/s" at bounding box center [150, 279] width 123 height 18
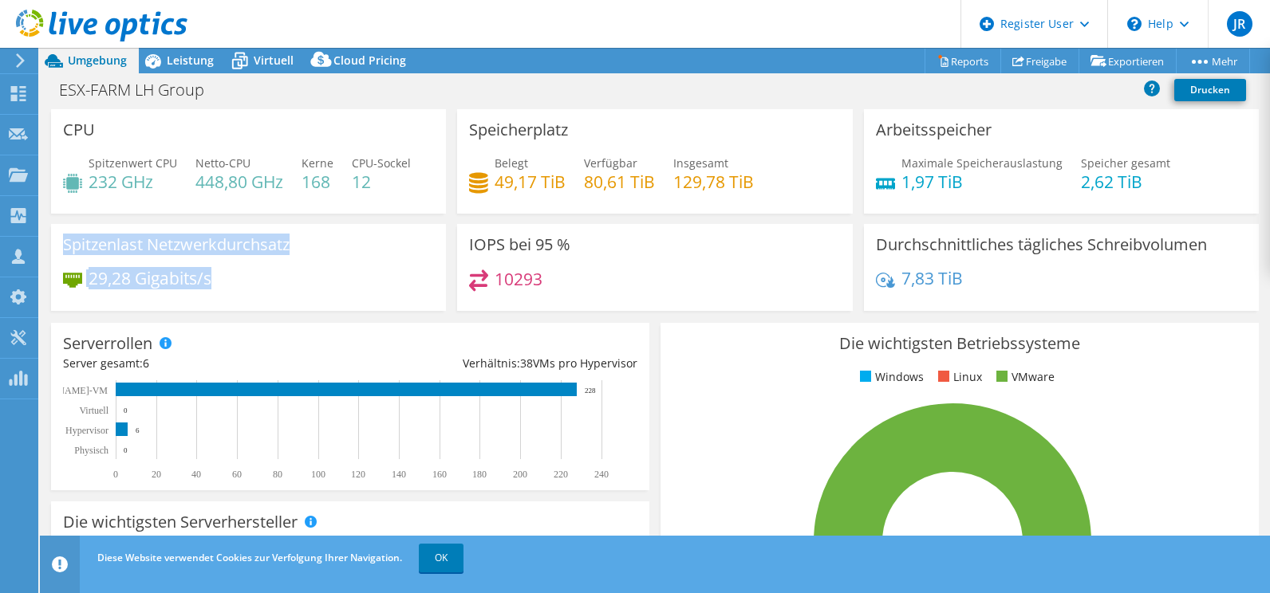
drag, startPoint x: 63, startPoint y: 246, endPoint x: 214, endPoint y: 278, distance: 153.9
click at [214, 278] on div "Spitzenlast Netzwerkdurchsatz 29,28 Gigabits/s" at bounding box center [248, 267] width 395 height 87
drag, startPoint x: 214, startPoint y: 278, endPoint x: 163, endPoint y: 274, distance: 51.2
click at [163, 274] on h4 "29,28 Gigabits/s" at bounding box center [150, 279] width 123 height 18
click at [864, 305] on div "Durchschnittliches tägliches Schreibvolumen 7,83 TiB" at bounding box center [1061, 267] width 395 height 87
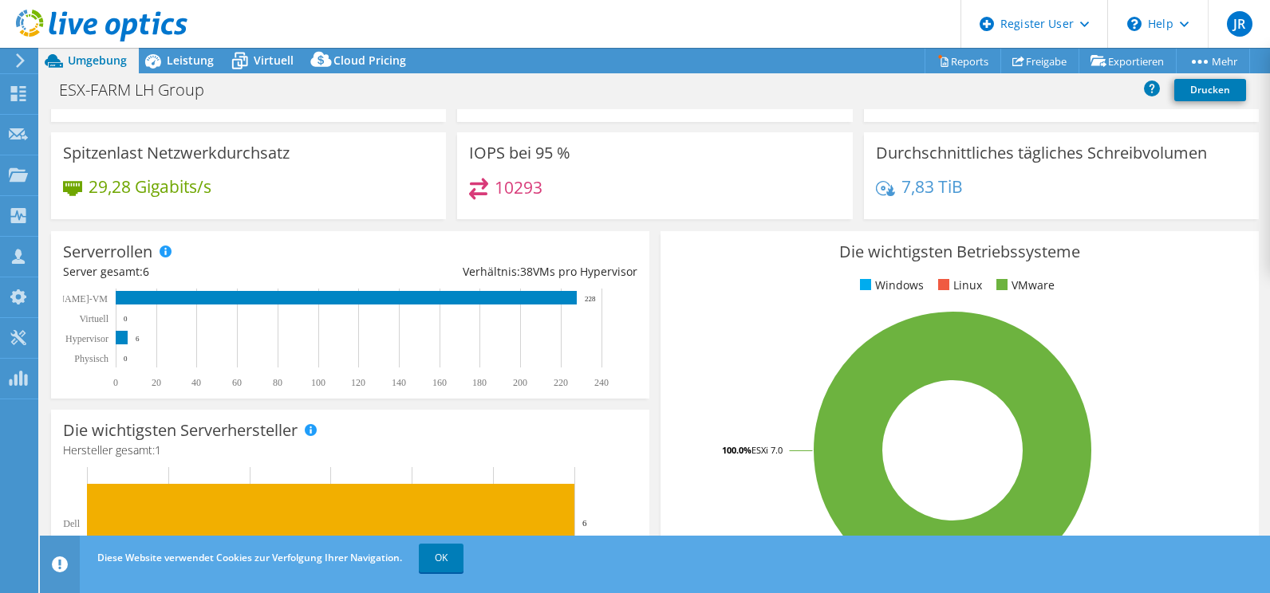
scroll to position [160, 0]
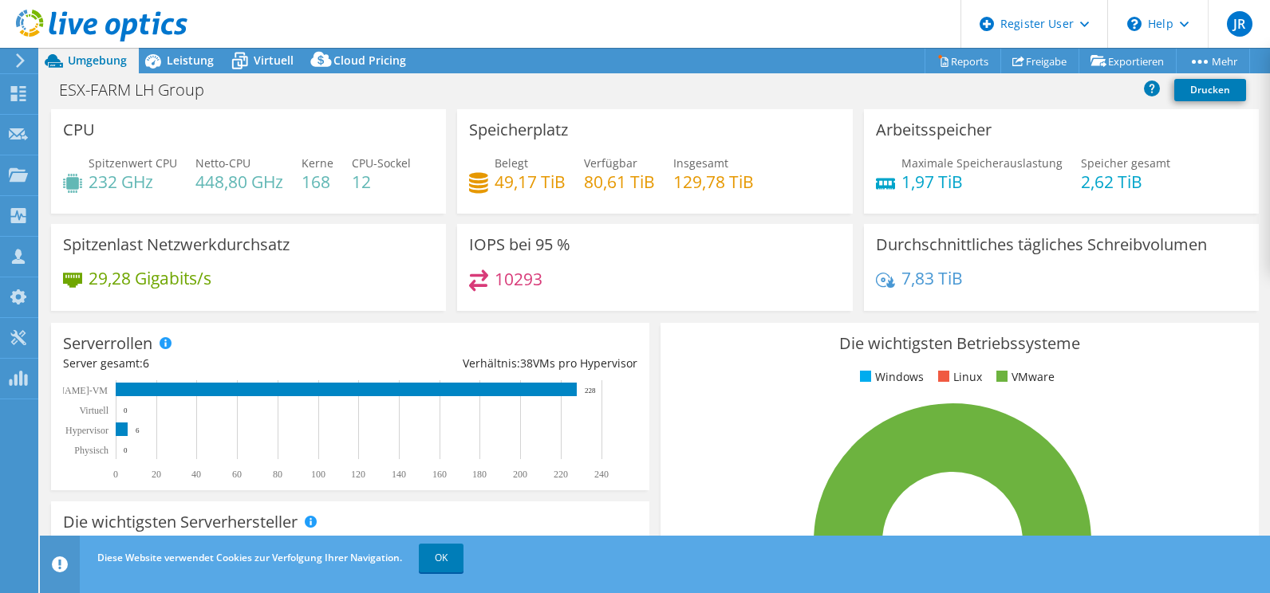
select select "USD"
